Goal: Task Accomplishment & Management: Use online tool/utility

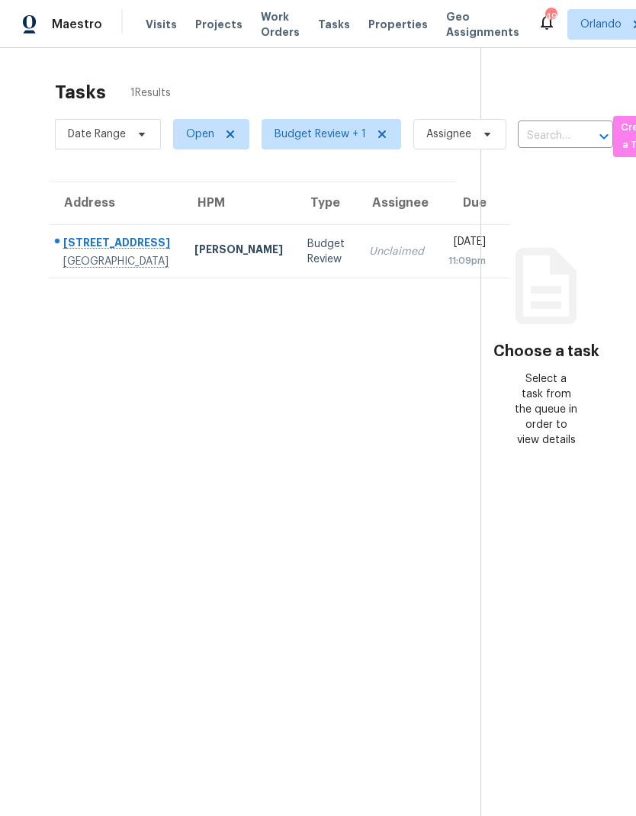
click at [207, 252] on div "Carl Biederman" at bounding box center [238, 251] width 88 height 19
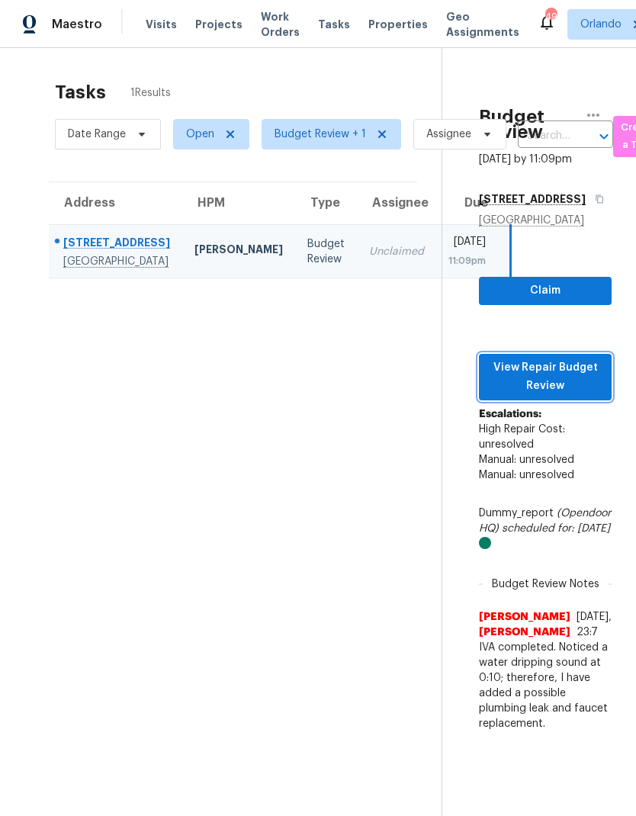
click at [589, 396] on span "View Repair Budget Review" at bounding box center [545, 376] width 108 height 37
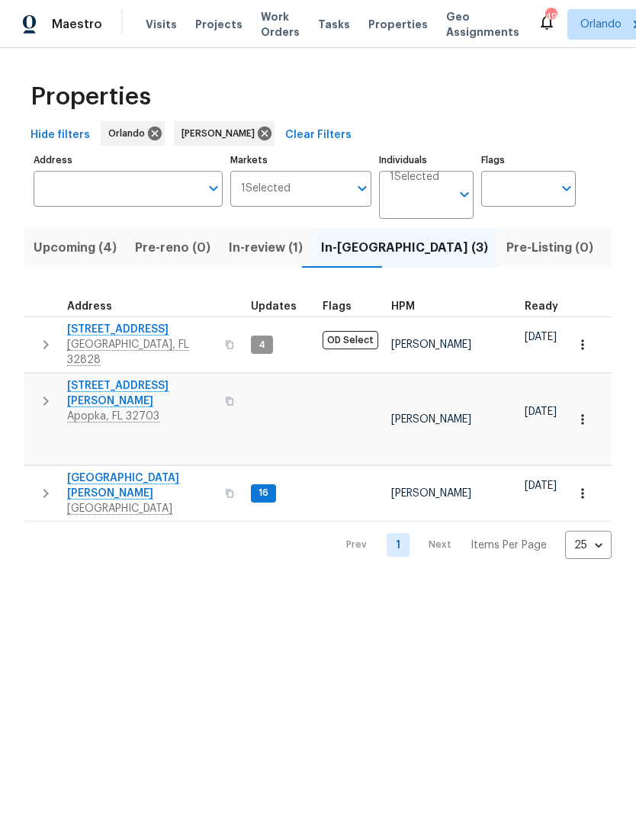
click at [131, 332] on span "2609 Windsorgate Ln" at bounding box center [141, 329] width 149 height 15
click at [117, 381] on span "1207 Helen St" at bounding box center [141, 393] width 149 height 31
click at [128, 471] on span "7618 Brockbank Dr" at bounding box center [141, 486] width 149 height 31
click at [108, 255] on span "Upcoming (4)" at bounding box center [75, 247] width 83 height 21
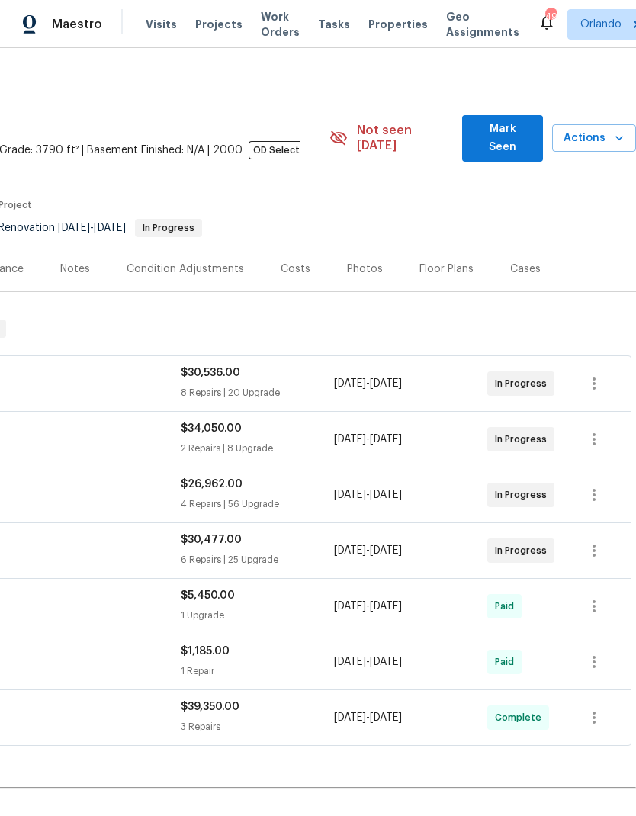
scroll to position [0, 226]
click at [518, 136] on span "Mark Seen" at bounding box center [502, 138] width 56 height 37
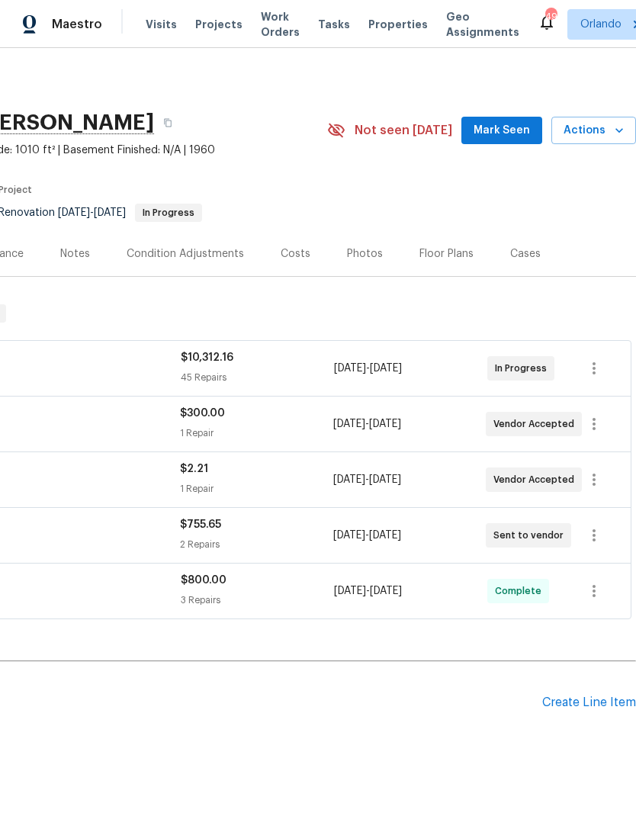
scroll to position [0, 226]
click at [515, 128] on span "Mark Seen" at bounding box center [502, 130] width 56 height 19
click at [524, 127] on span "Mark Seen" at bounding box center [502, 130] width 56 height 19
click at [519, 125] on span "Mark Seen" at bounding box center [502, 130] width 56 height 19
